Goal: Manage account settings

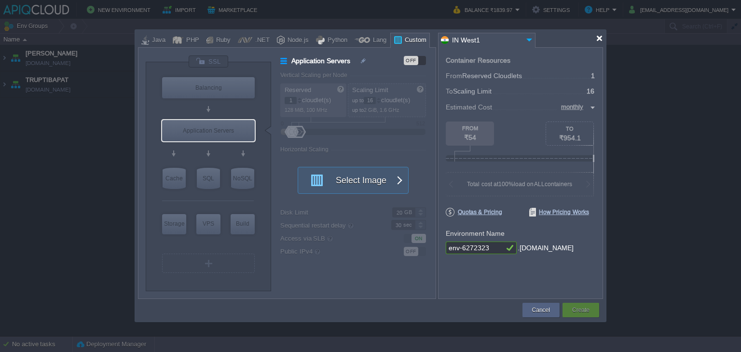
click at [597, 39] on div at bounding box center [599, 38] width 7 height 7
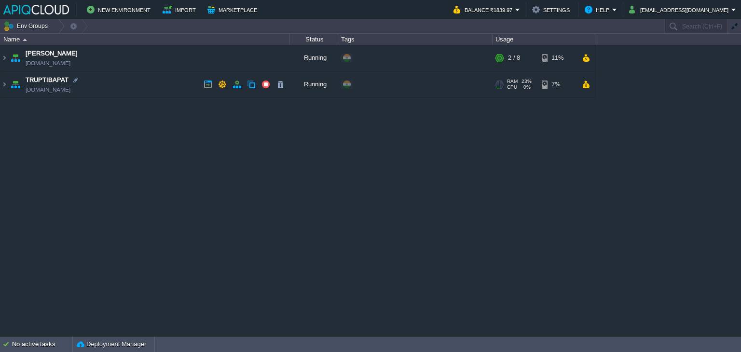
click at [155, 76] on td "TRUPTIBAPAT [DOMAIN_NAME]" at bounding box center [144, 84] width 289 height 27
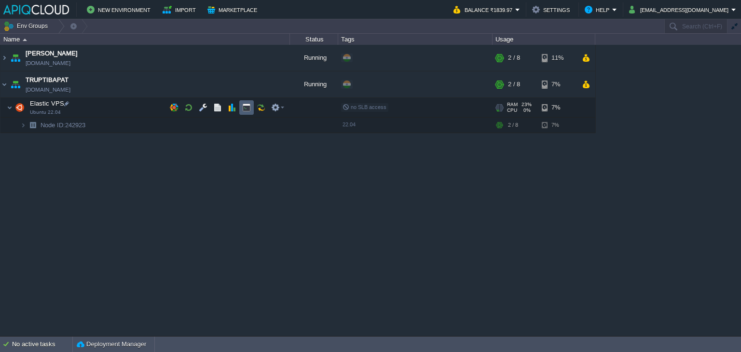
click at [247, 108] on button "button" at bounding box center [246, 107] width 9 height 9
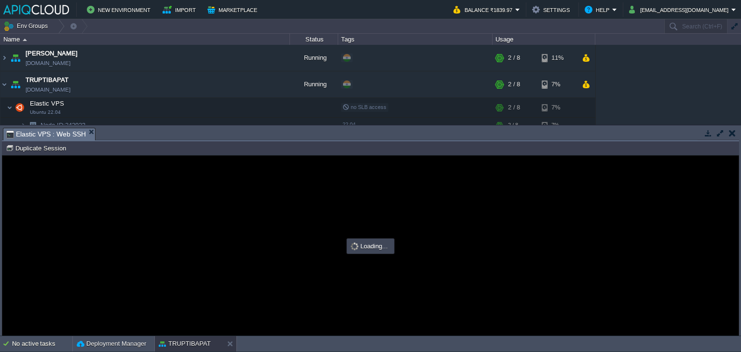
type input "#000000"
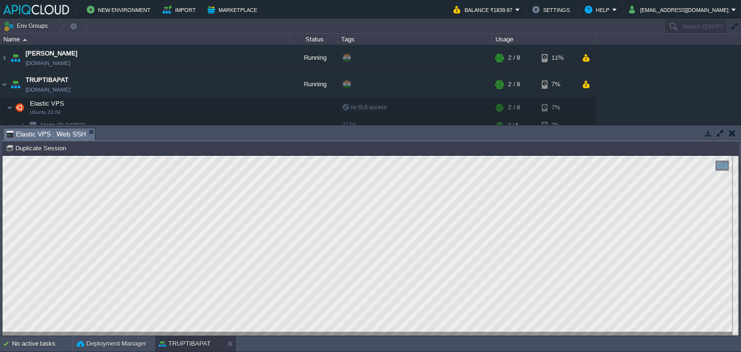
click at [732, 130] on button "button" at bounding box center [732, 133] width 7 height 9
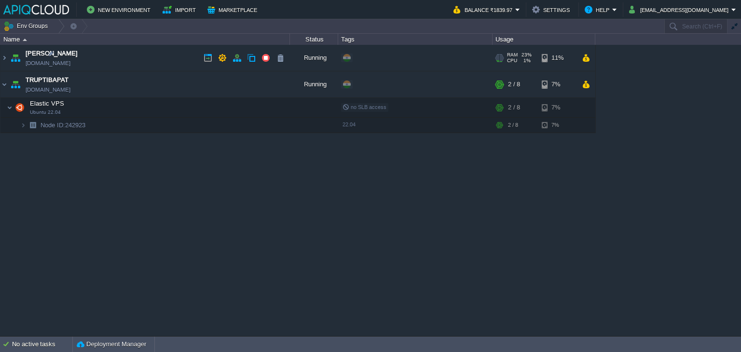
click at [160, 57] on td "Anand [DOMAIN_NAME]" at bounding box center [144, 58] width 289 height 27
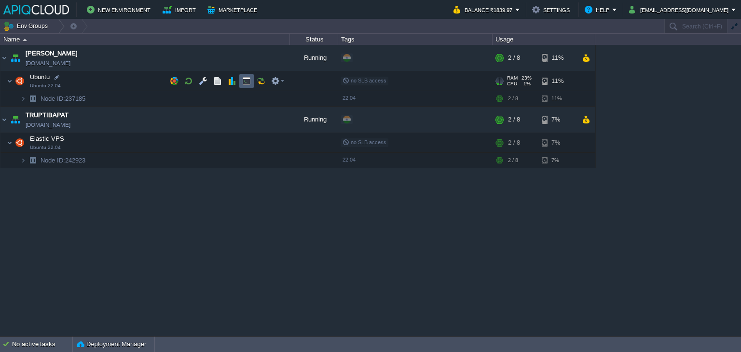
click at [251, 83] on td at bounding box center [246, 81] width 14 height 14
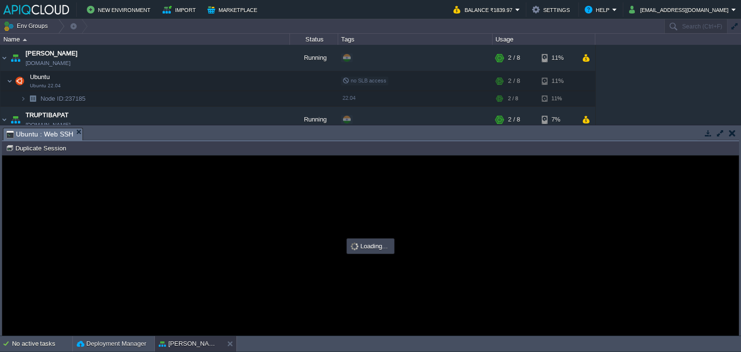
type input "#000000"
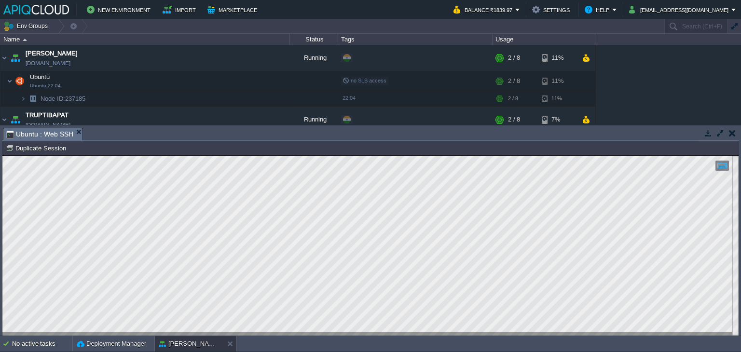
click at [729, 134] on button "button" at bounding box center [732, 133] width 7 height 9
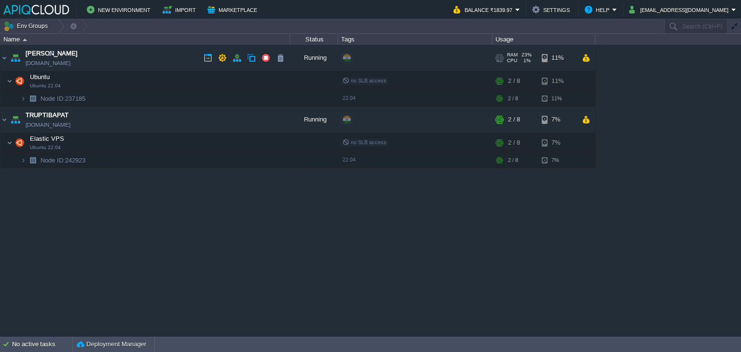
click at [146, 59] on td "Anand [DOMAIN_NAME]" at bounding box center [144, 58] width 289 height 27
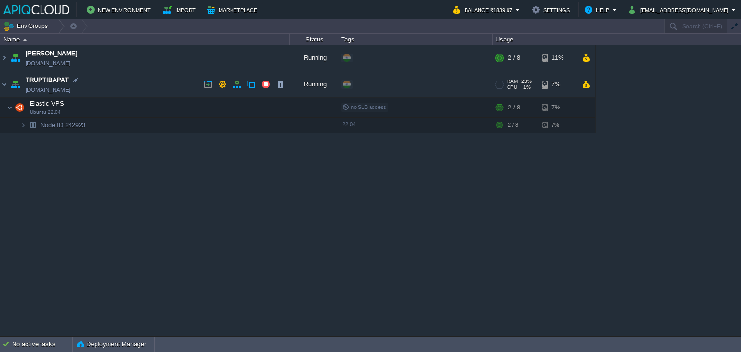
click at [150, 80] on td "TRUPTIBAPAT [DOMAIN_NAME]" at bounding box center [144, 84] width 289 height 27
